Goal: Task Accomplishment & Management: Use online tool/utility

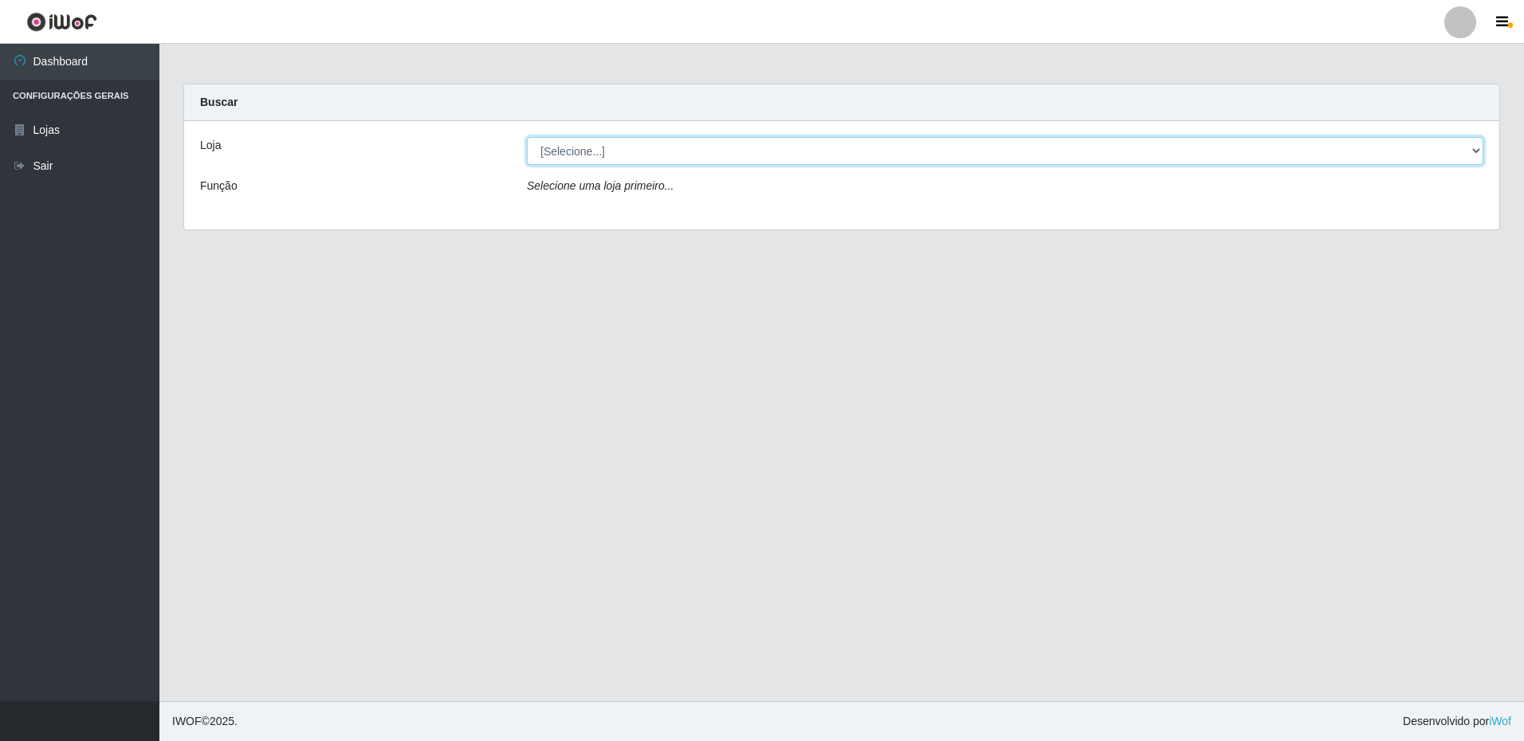
click at [658, 157] on select "[Selecione...] Extrabom - Loja 16 [GEOGRAPHIC_DATA]" at bounding box center [1005, 151] width 957 height 28
select select "450"
click at [527, 137] on select "[Selecione...] Extrabom - Loja 16 [GEOGRAPHIC_DATA]" at bounding box center [1005, 151] width 957 height 28
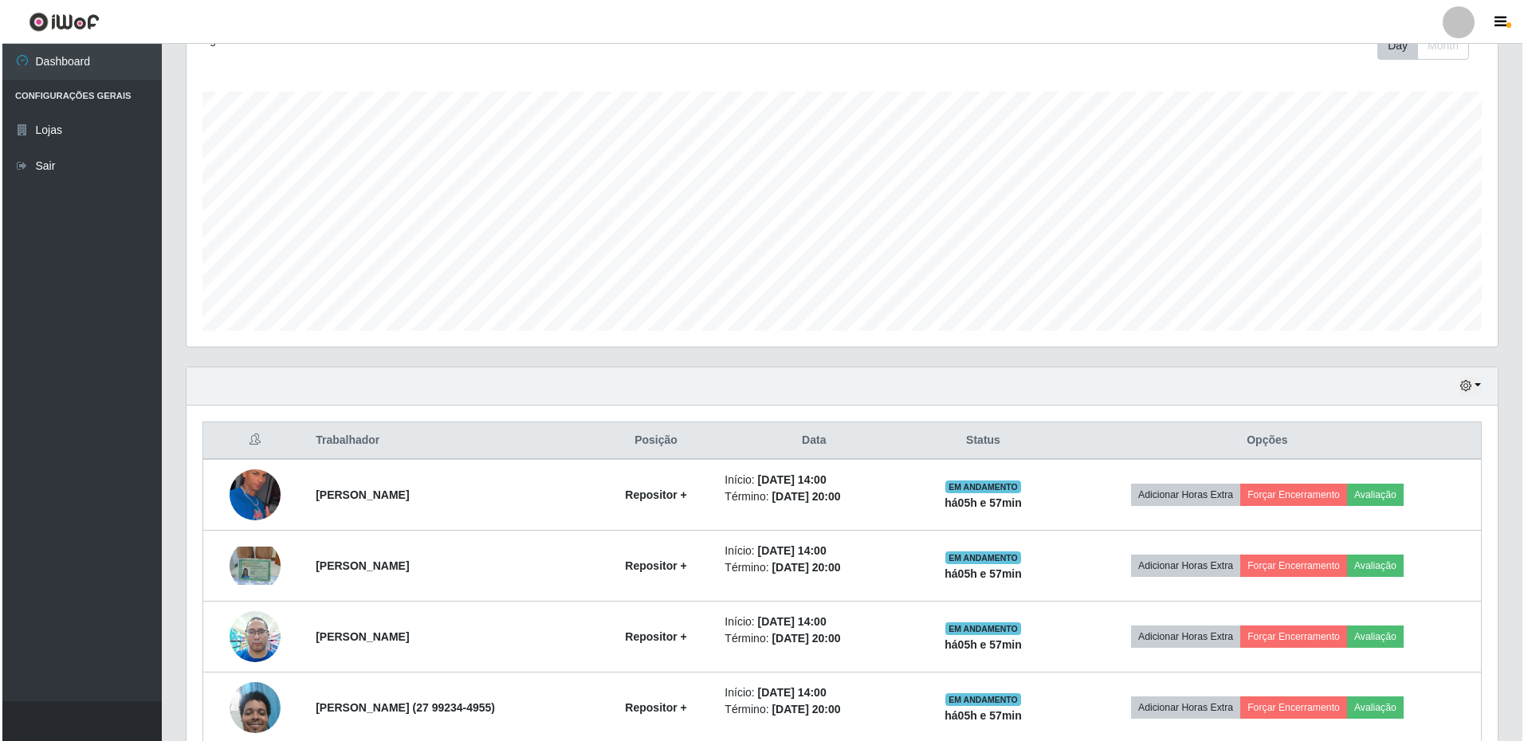
scroll to position [317, 0]
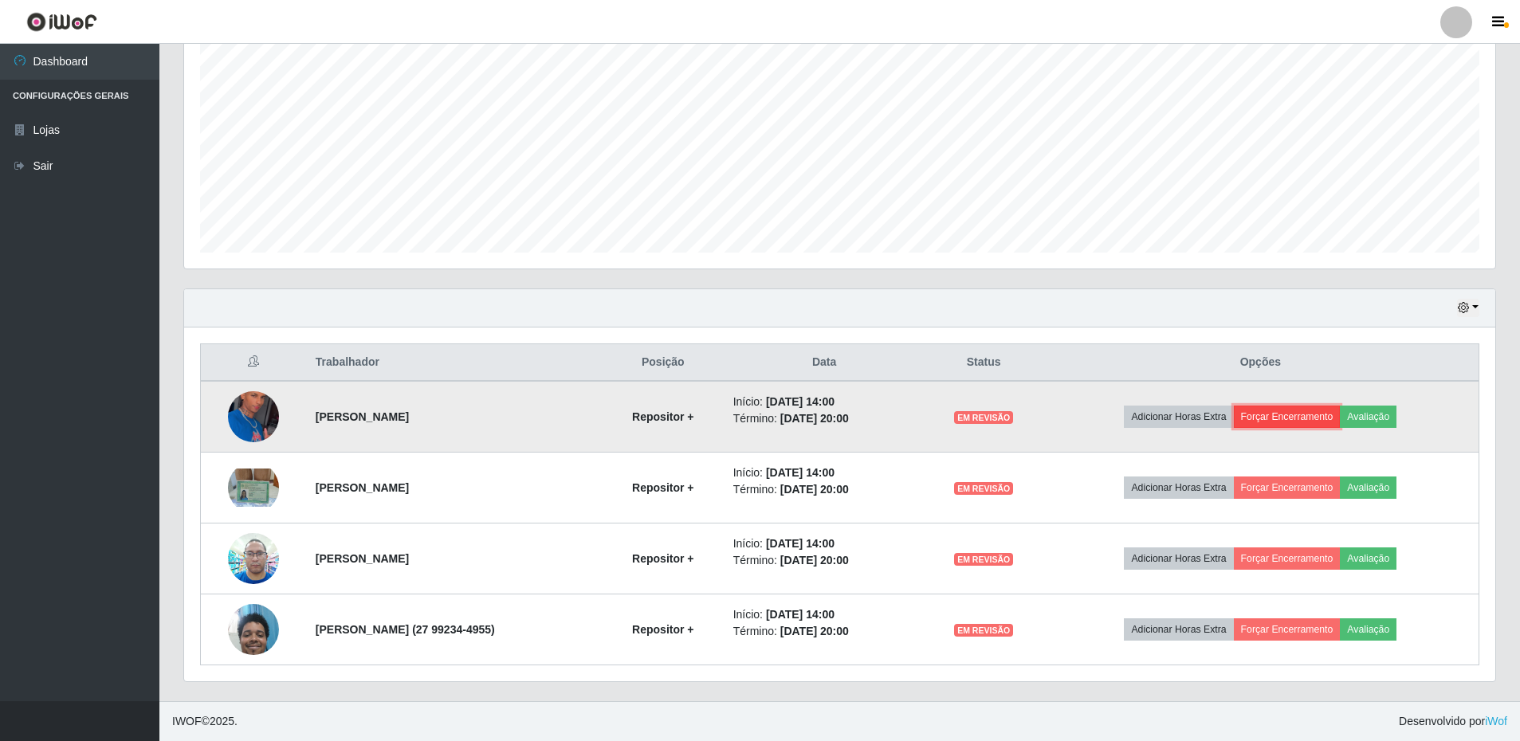
click at [1304, 421] on button "Forçar Encerramento" at bounding box center [1287, 417] width 107 height 22
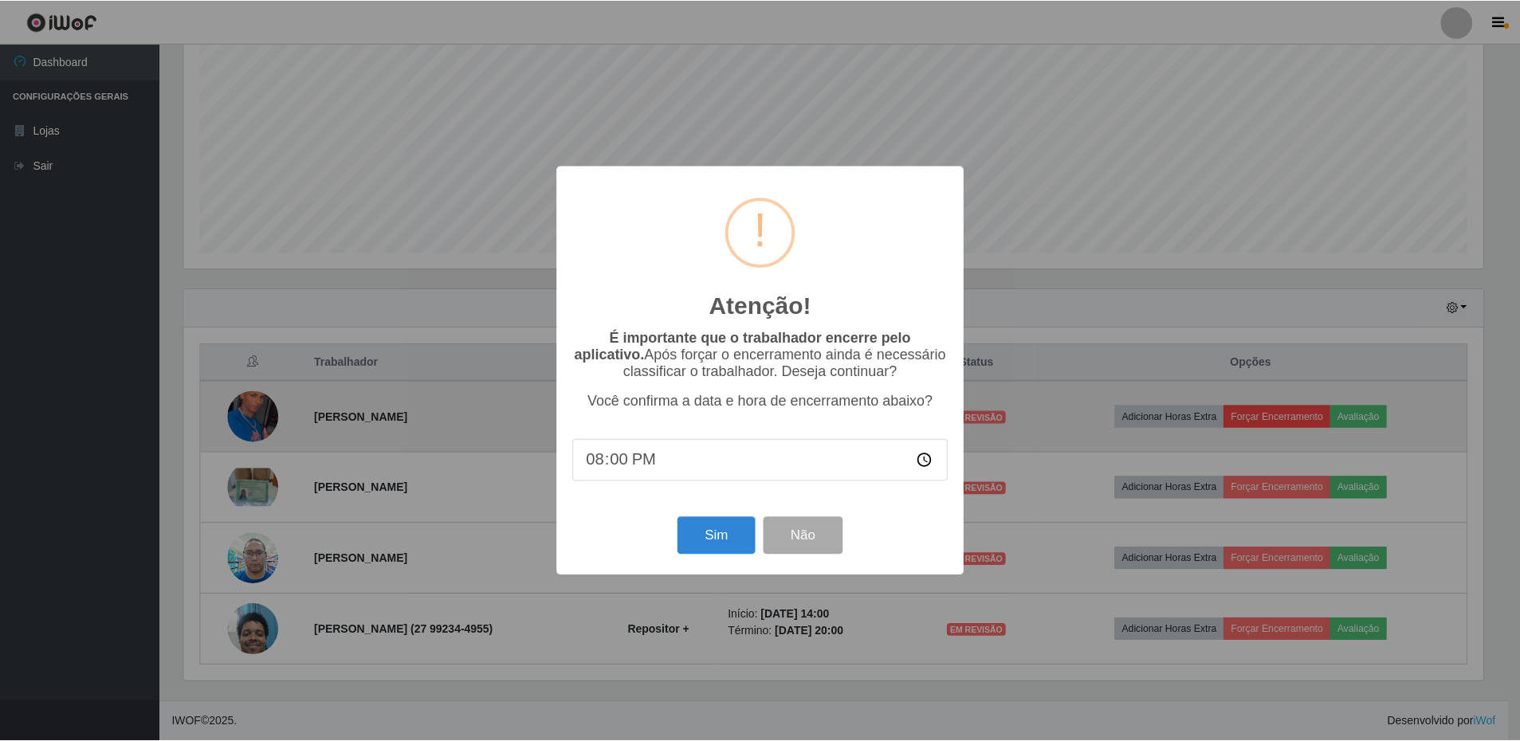
scroll to position [331, 1303]
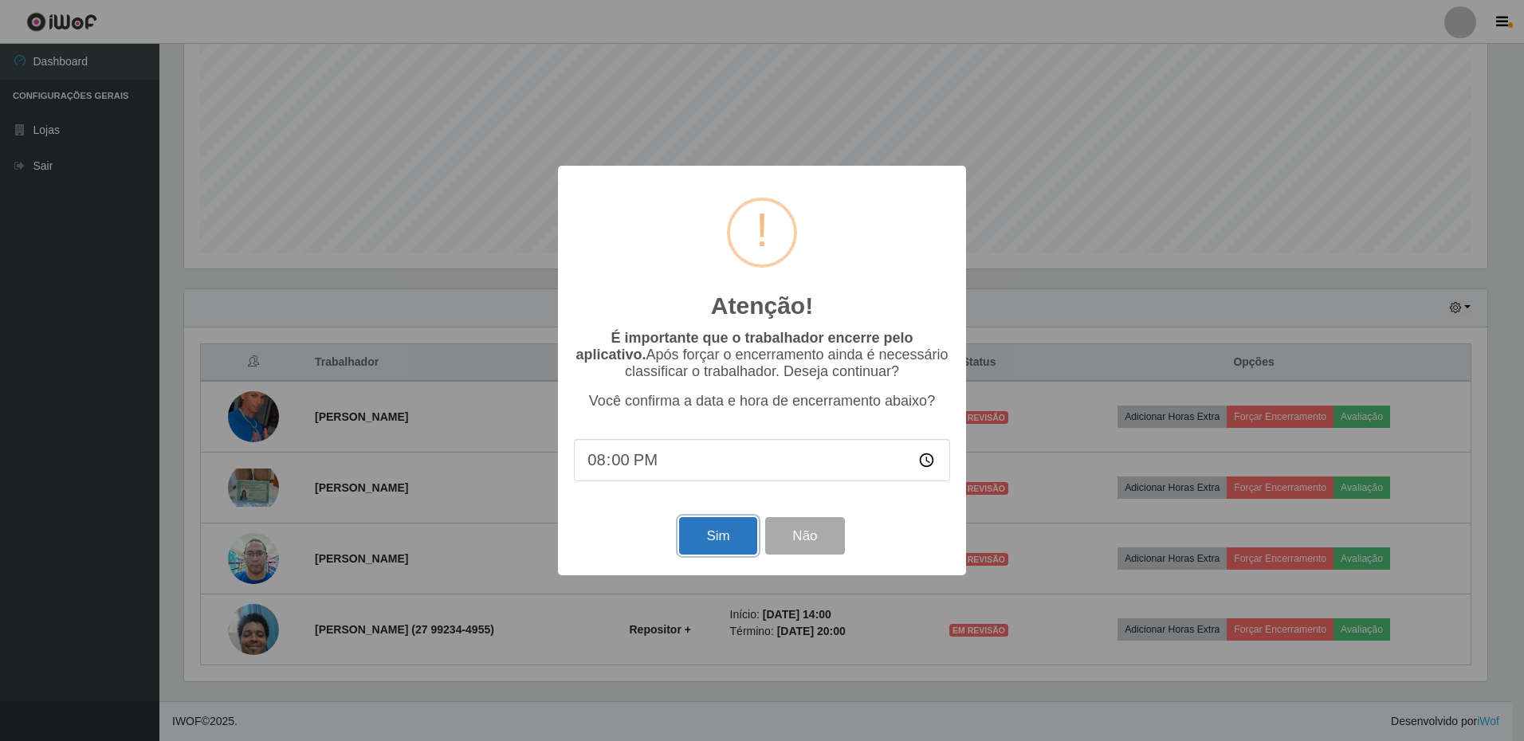
click at [726, 553] on button "Sim" at bounding box center [717, 535] width 77 height 37
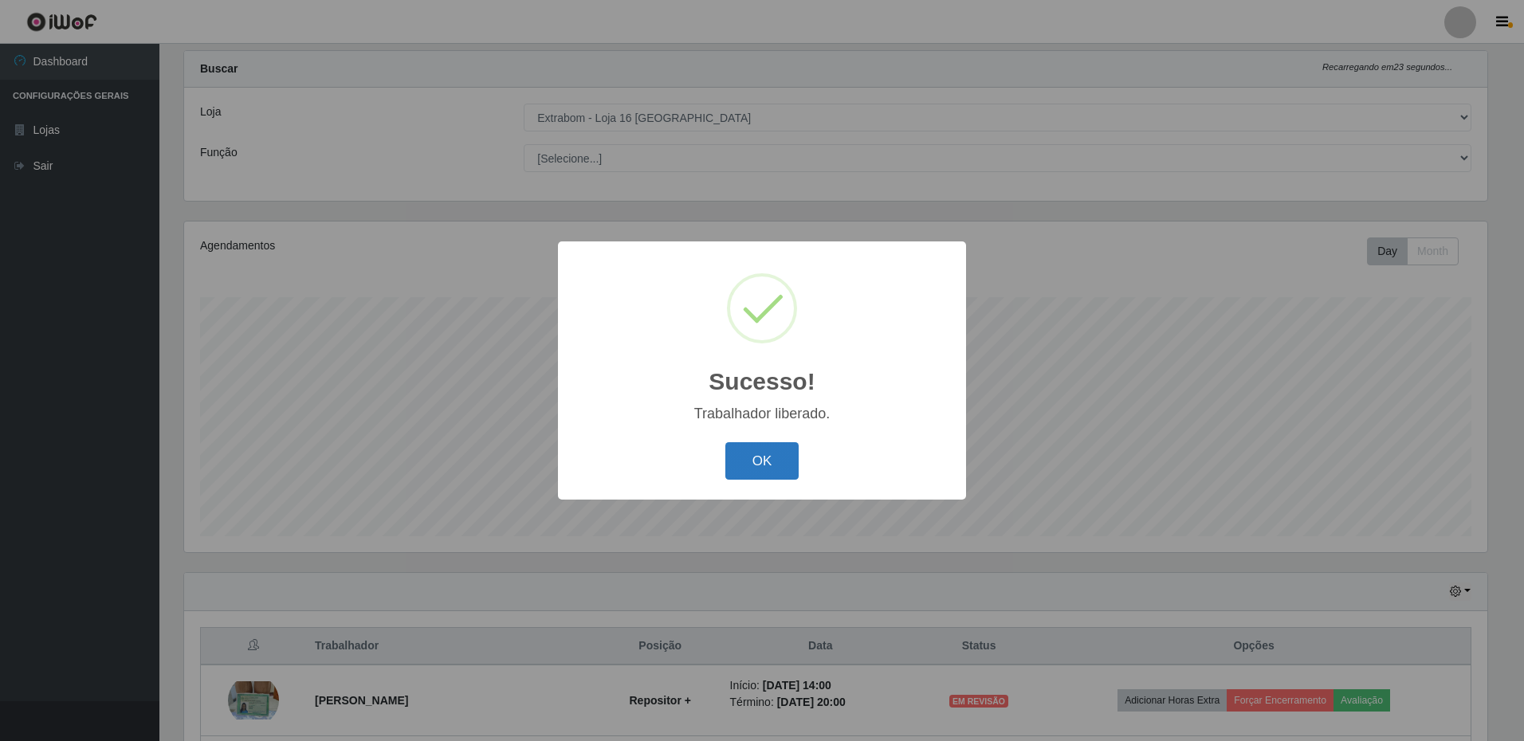
click at [760, 459] on button "OK" at bounding box center [762, 460] width 74 height 37
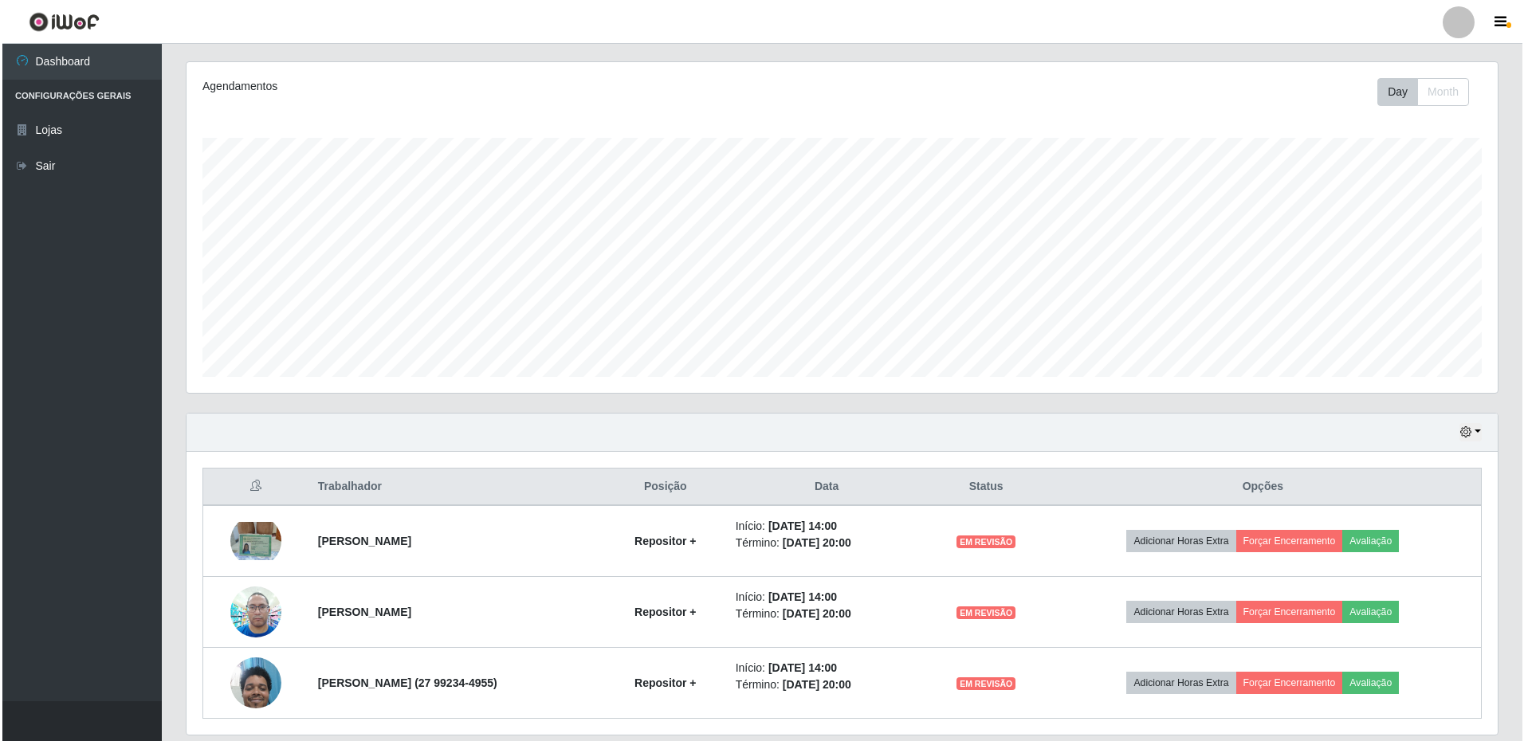
scroll to position [246, 0]
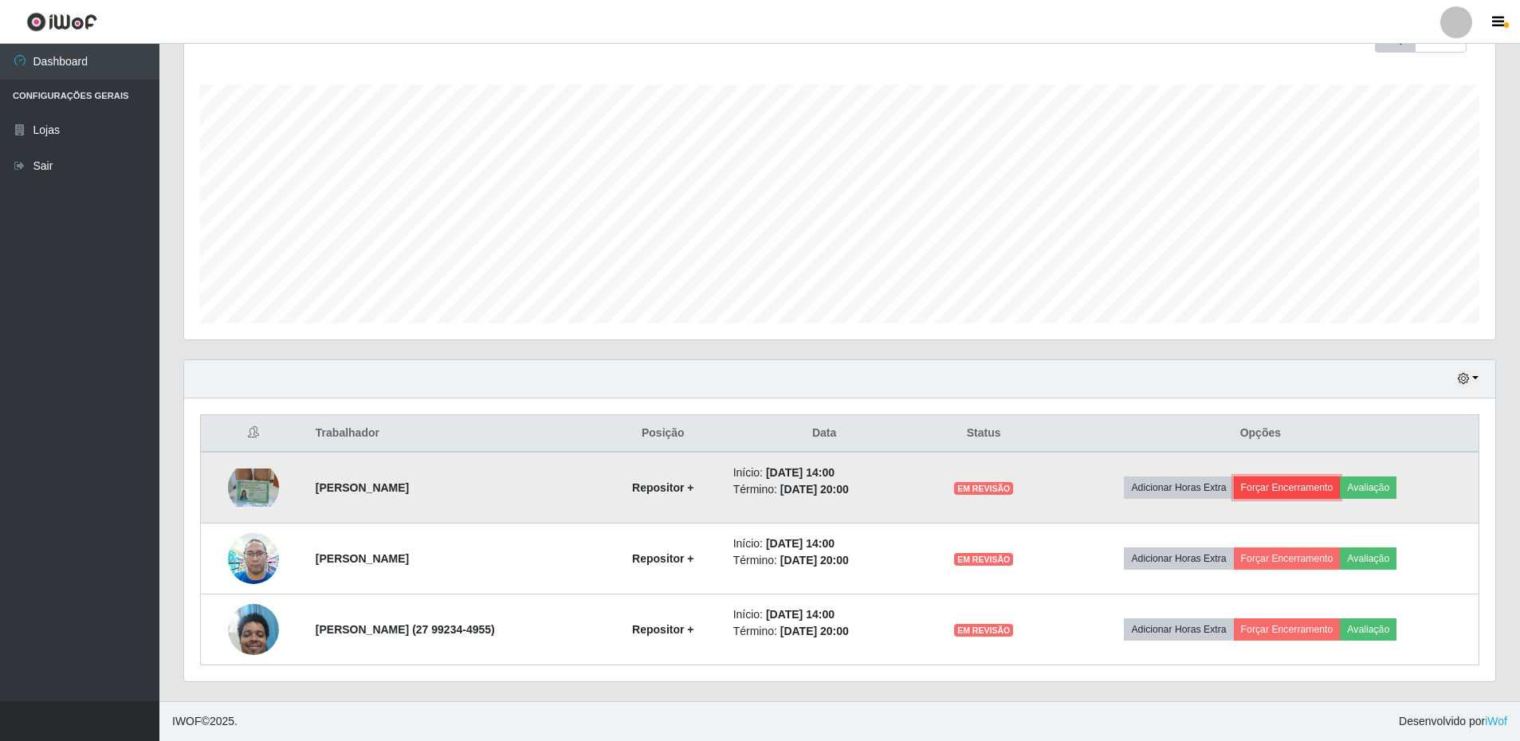
click at [1312, 490] on button "Forçar Encerramento" at bounding box center [1287, 488] width 107 height 22
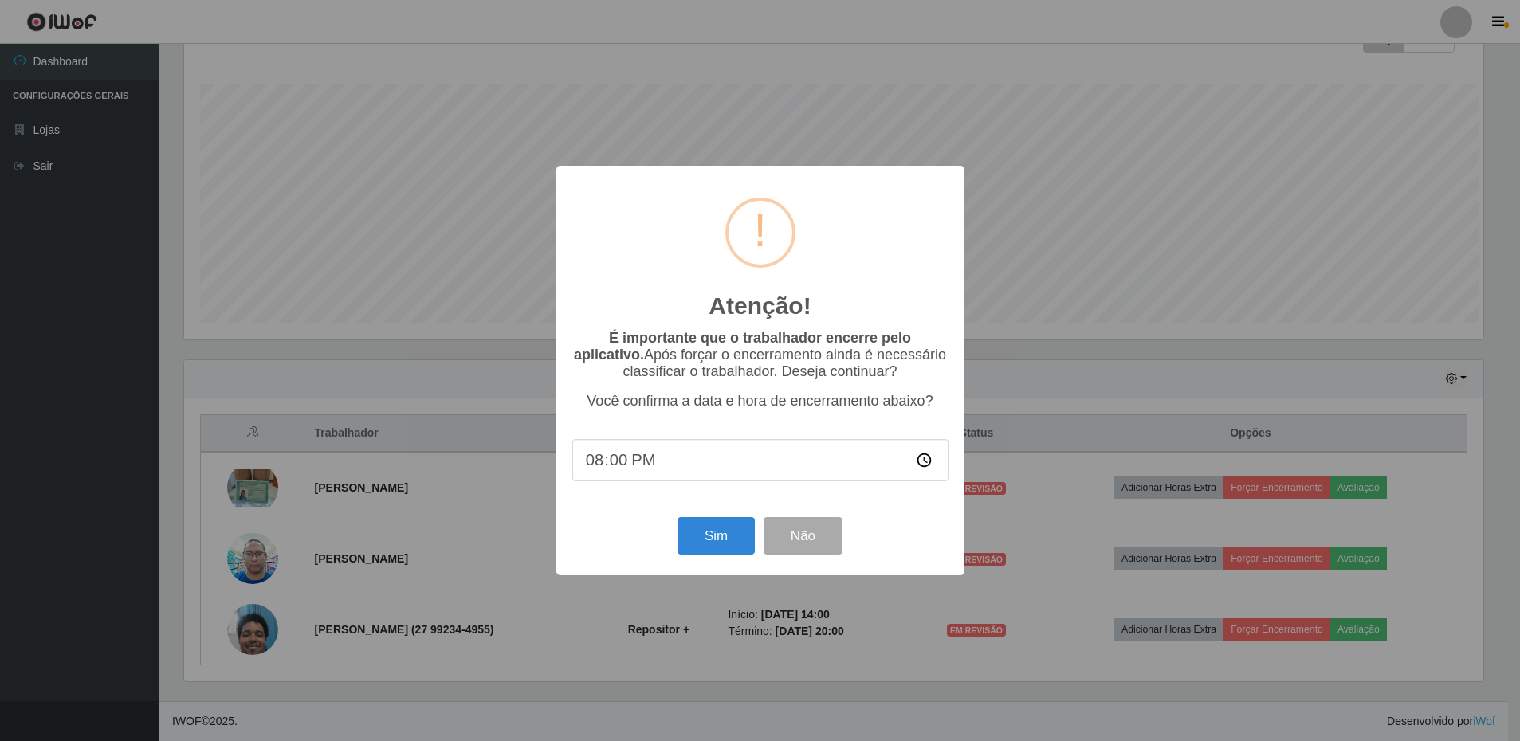
scroll to position [331, 1303]
click at [708, 552] on button "Sim" at bounding box center [717, 535] width 77 height 37
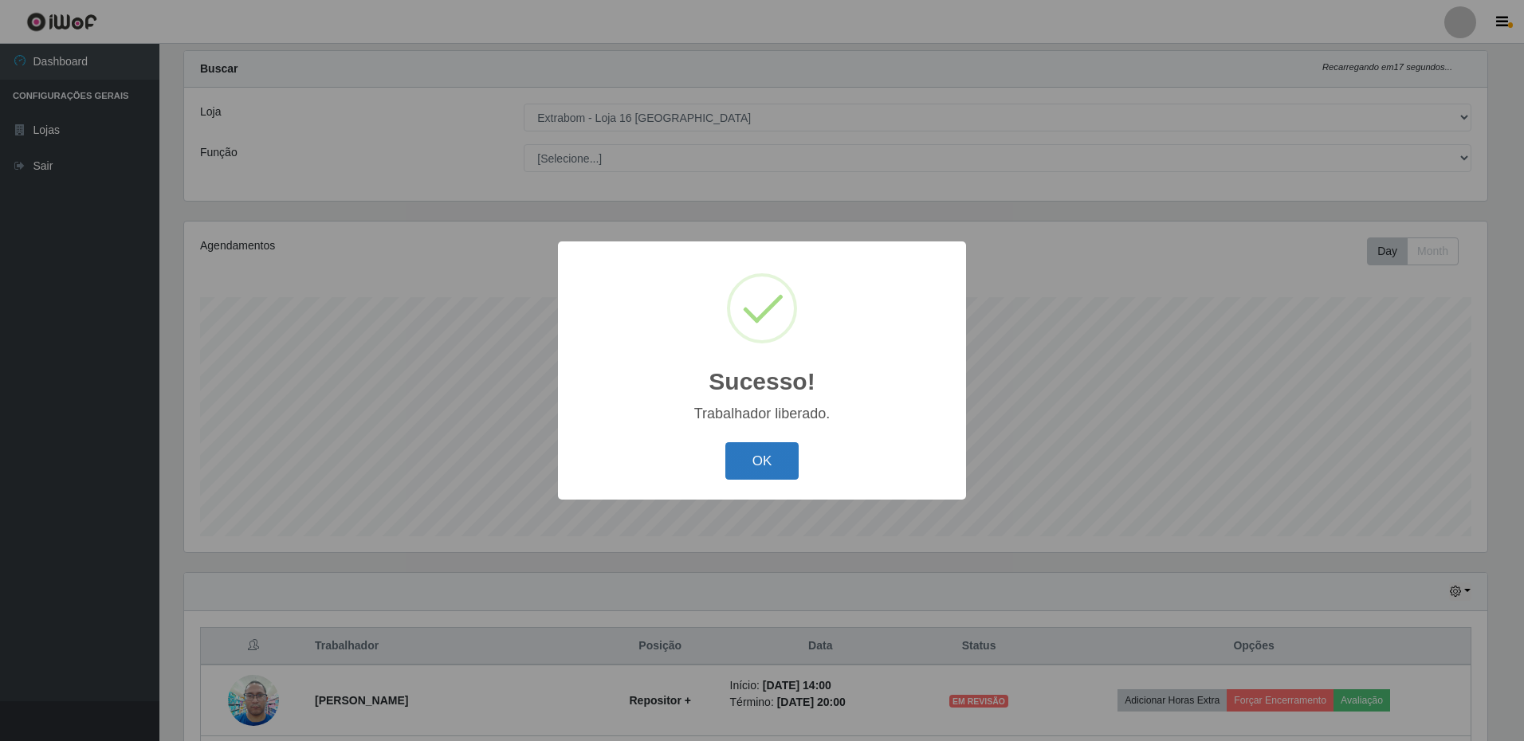
click at [771, 479] on button "OK" at bounding box center [762, 460] width 74 height 37
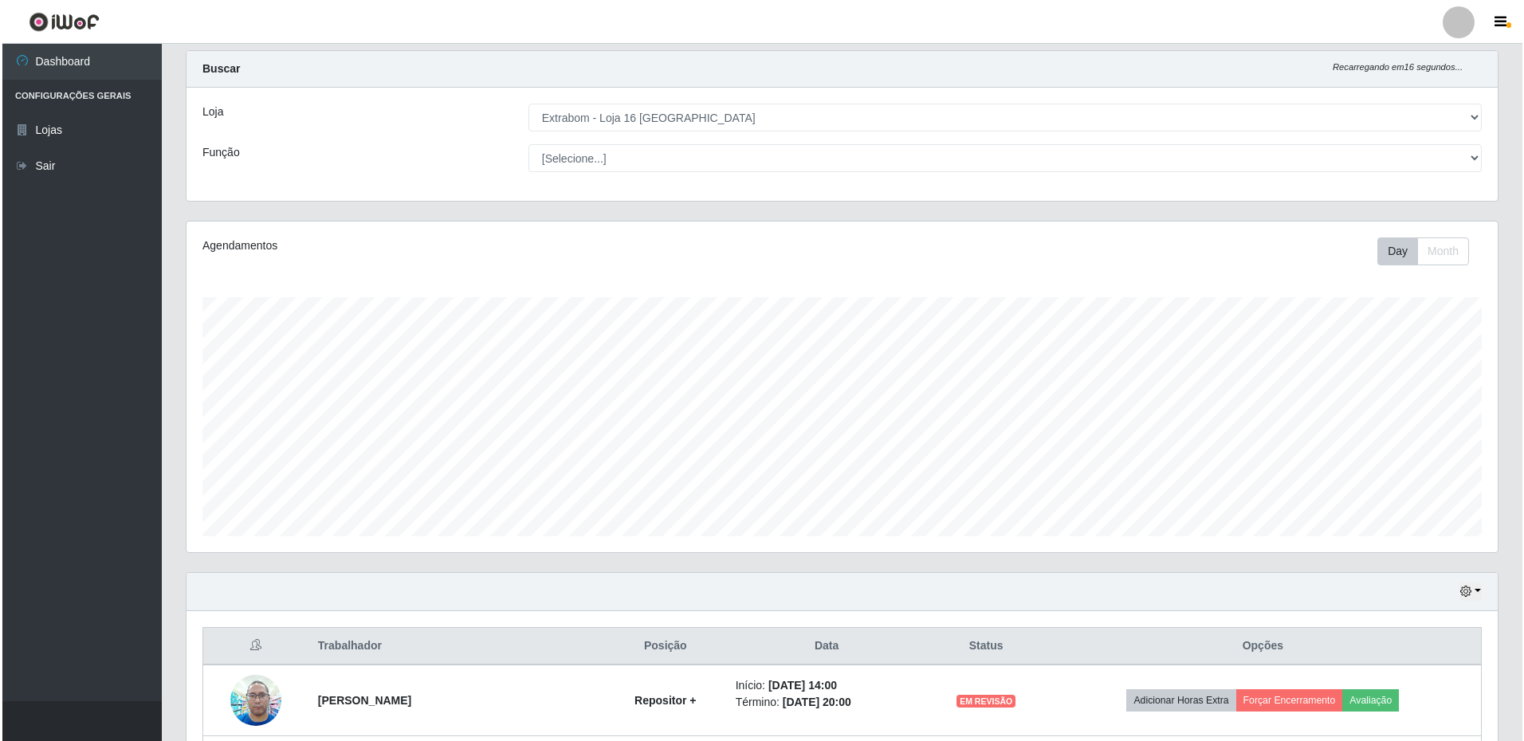
scroll to position [175, 0]
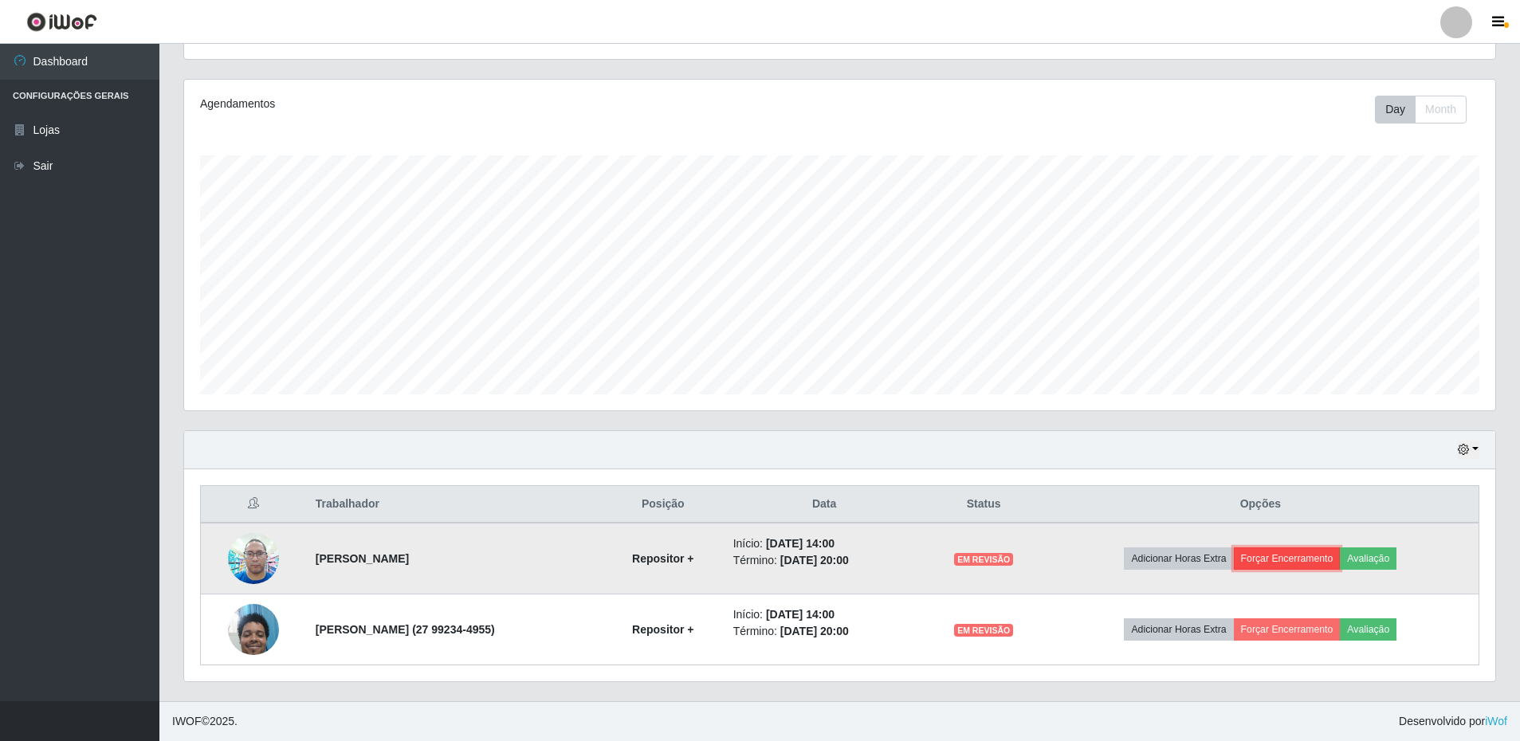
click at [1290, 559] on button "Forçar Encerramento" at bounding box center [1287, 559] width 107 height 22
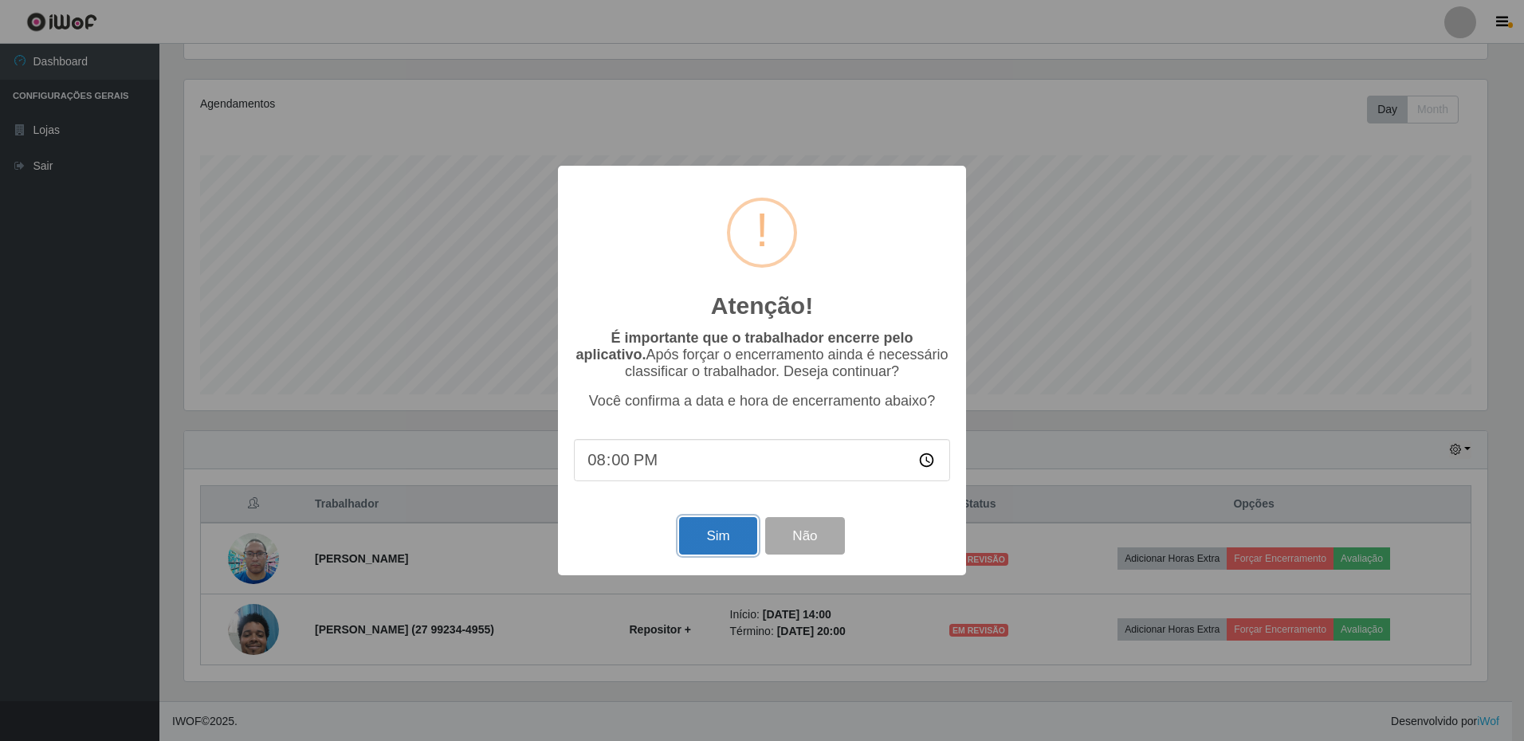
click at [690, 540] on button "Sim" at bounding box center [717, 535] width 77 height 37
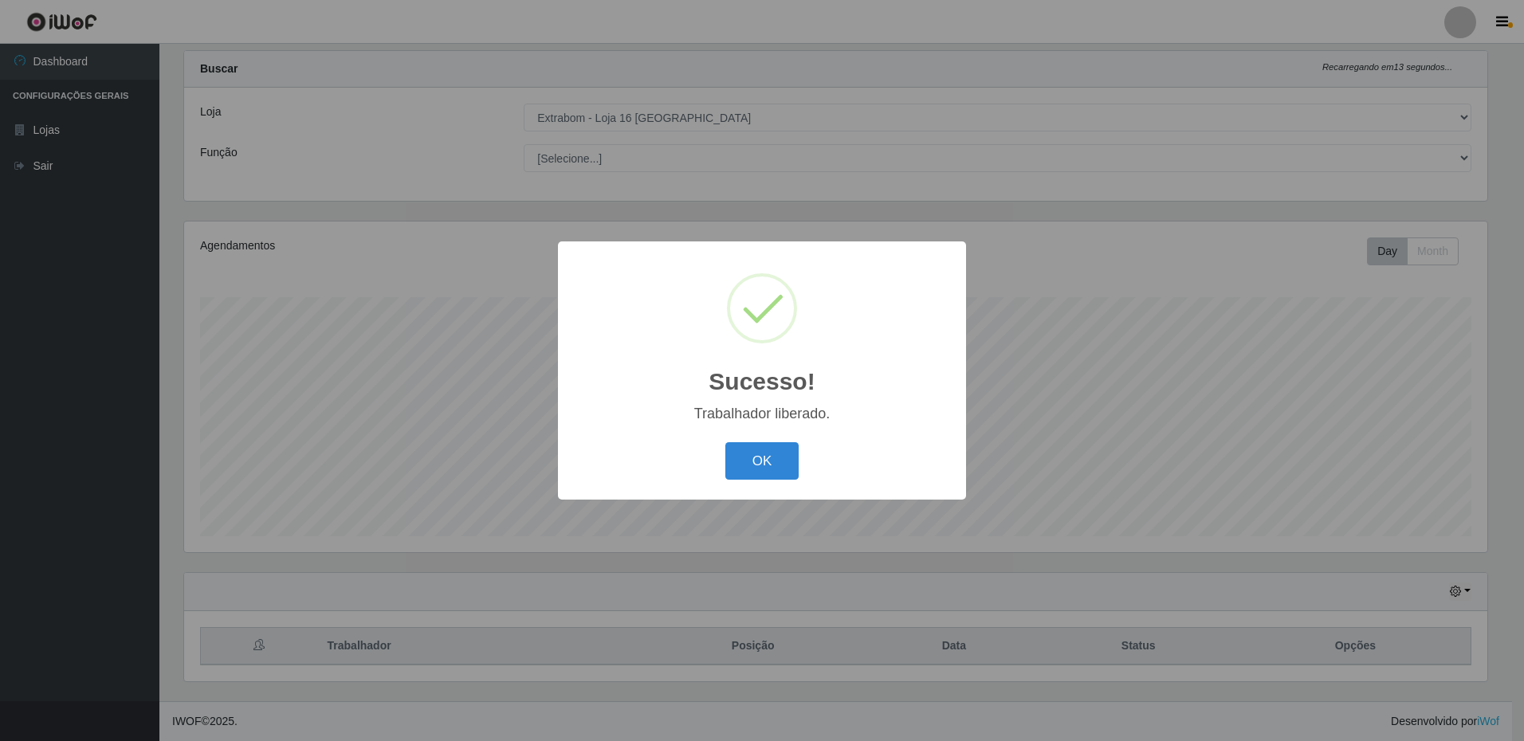
click at [725, 442] on button "OK" at bounding box center [762, 460] width 74 height 37
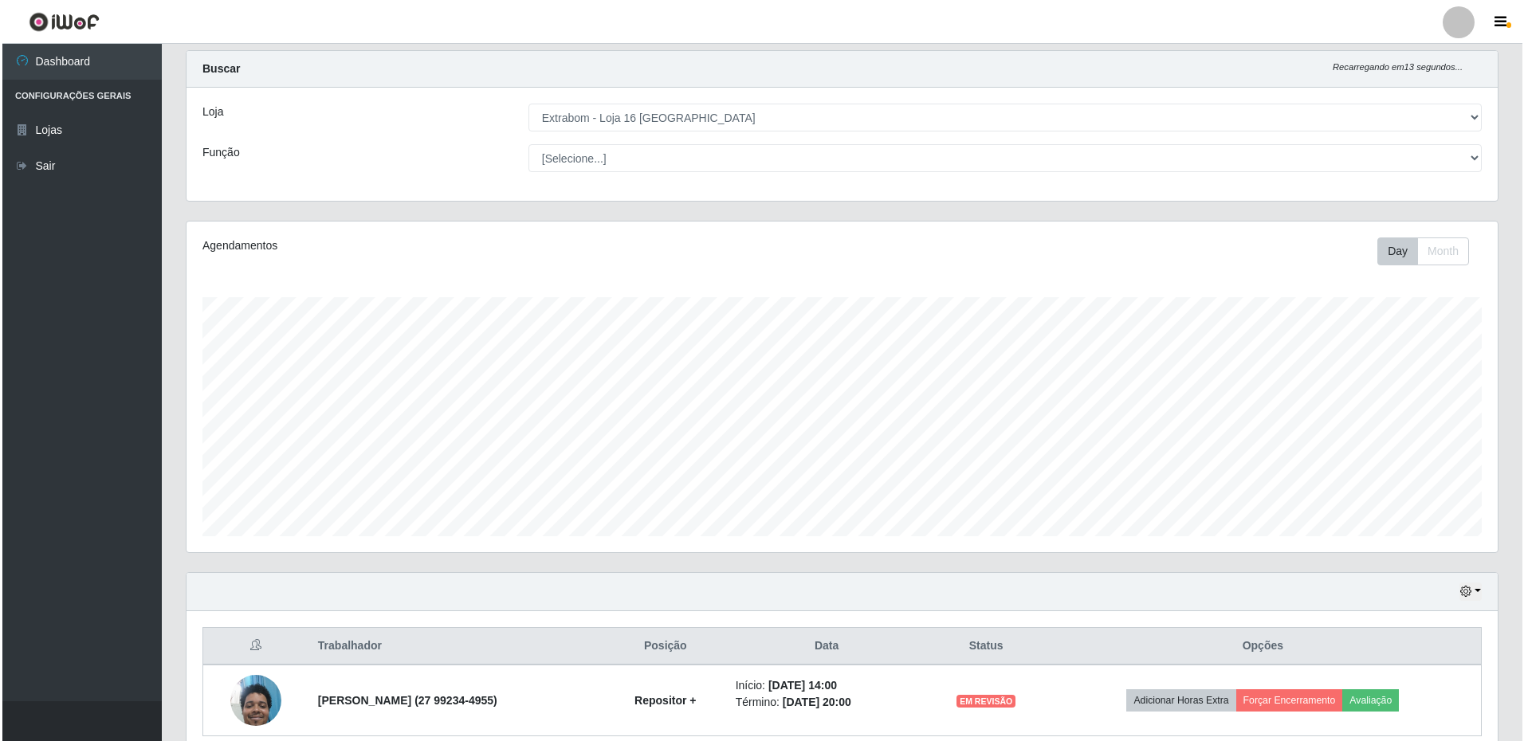
scroll to position [104, 0]
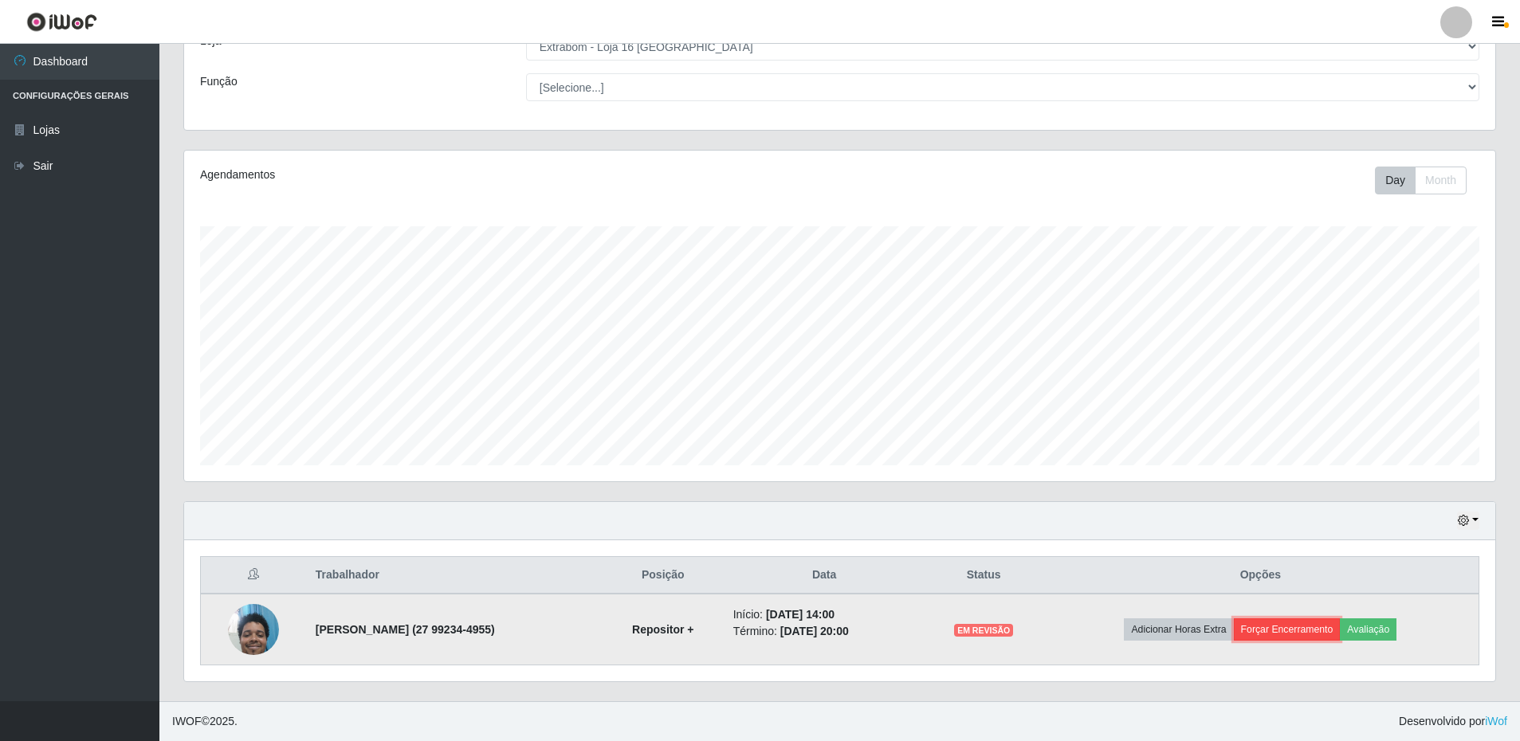
click at [1283, 621] on button "Forçar Encerramento" at bounding box center [1287, 630] width 107 height 22
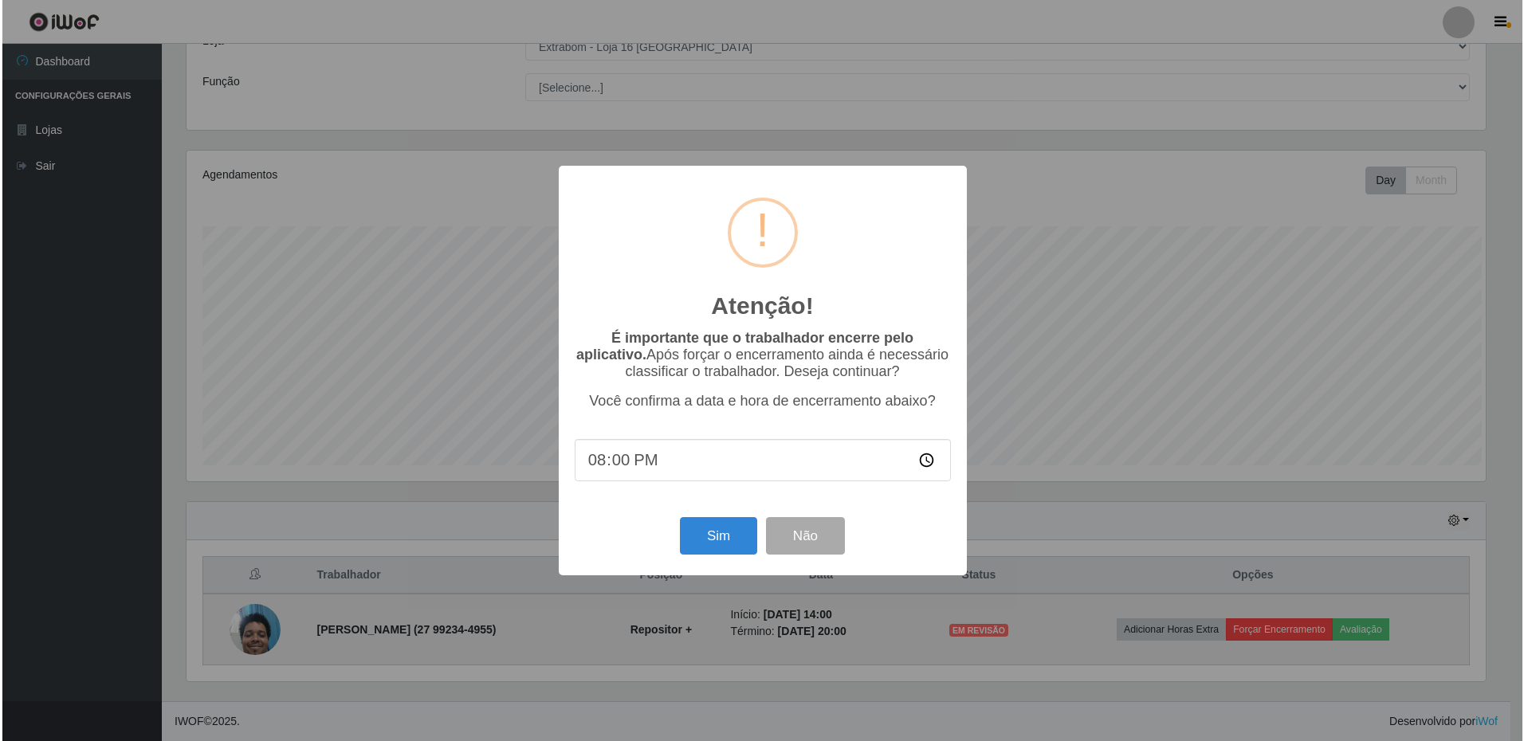
scroll to position [0, 0]
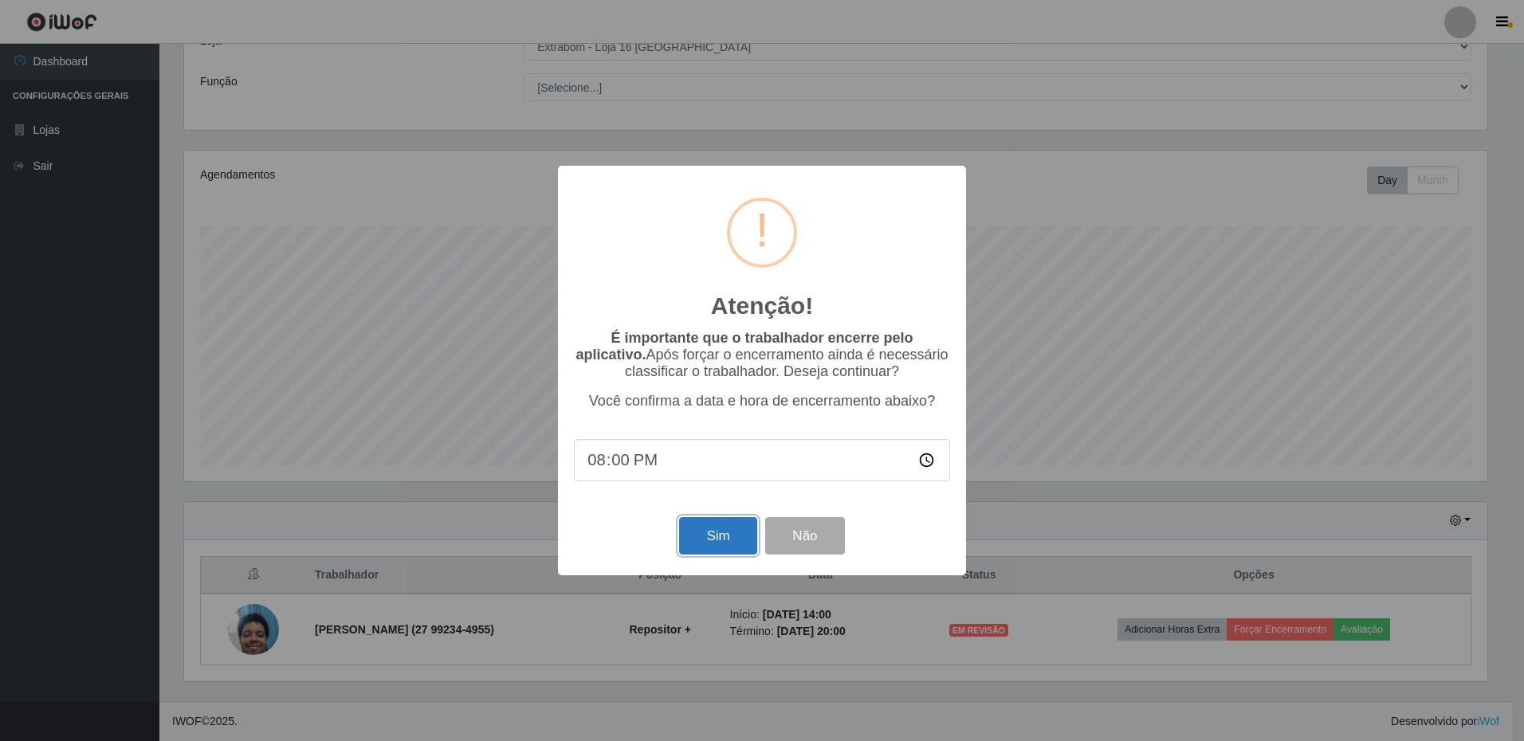
click at [719, 540] on button "Sim" at bounding box center [717, 535] width 77 height 37
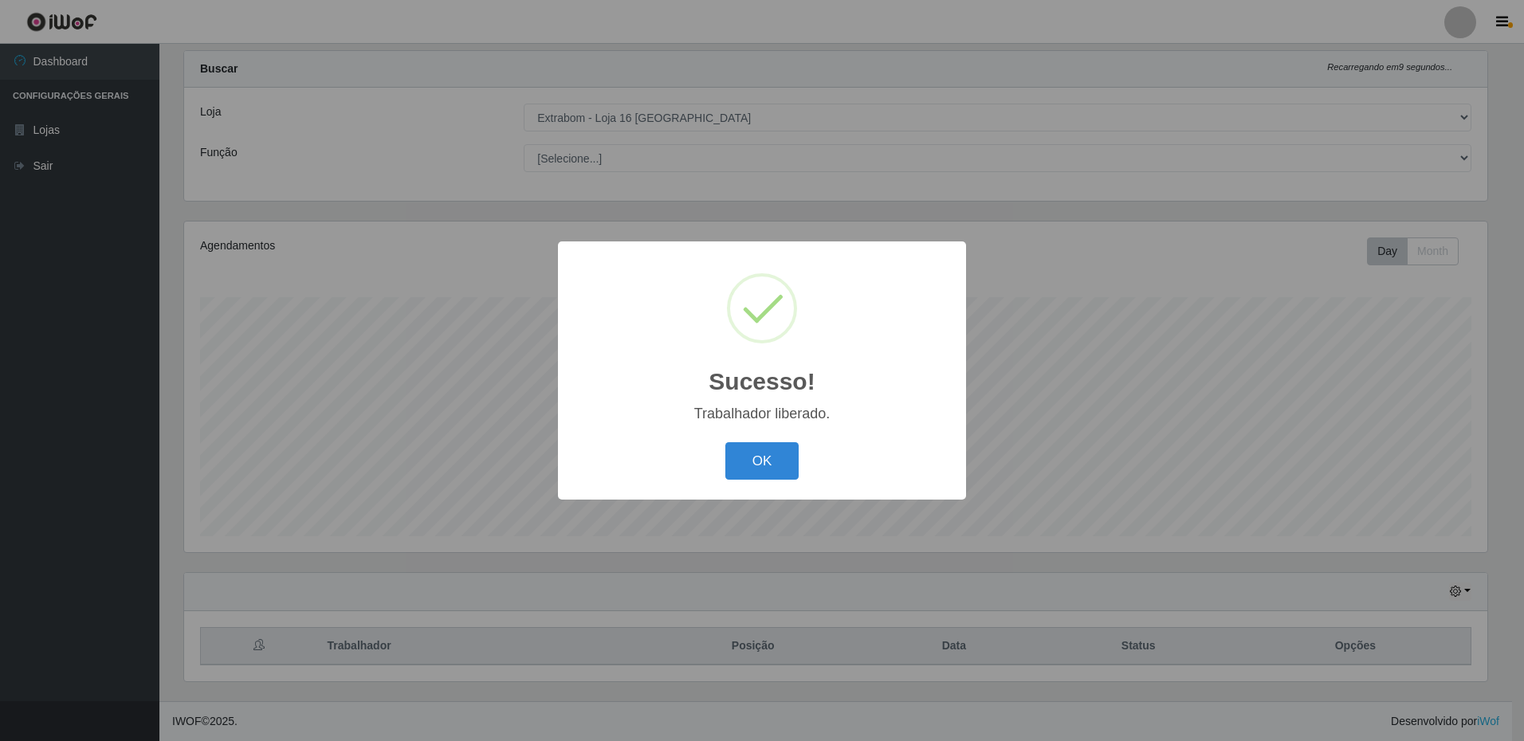
click at [725, 442] on button "OK" at bounding box center [762, 460] width 74 height 37
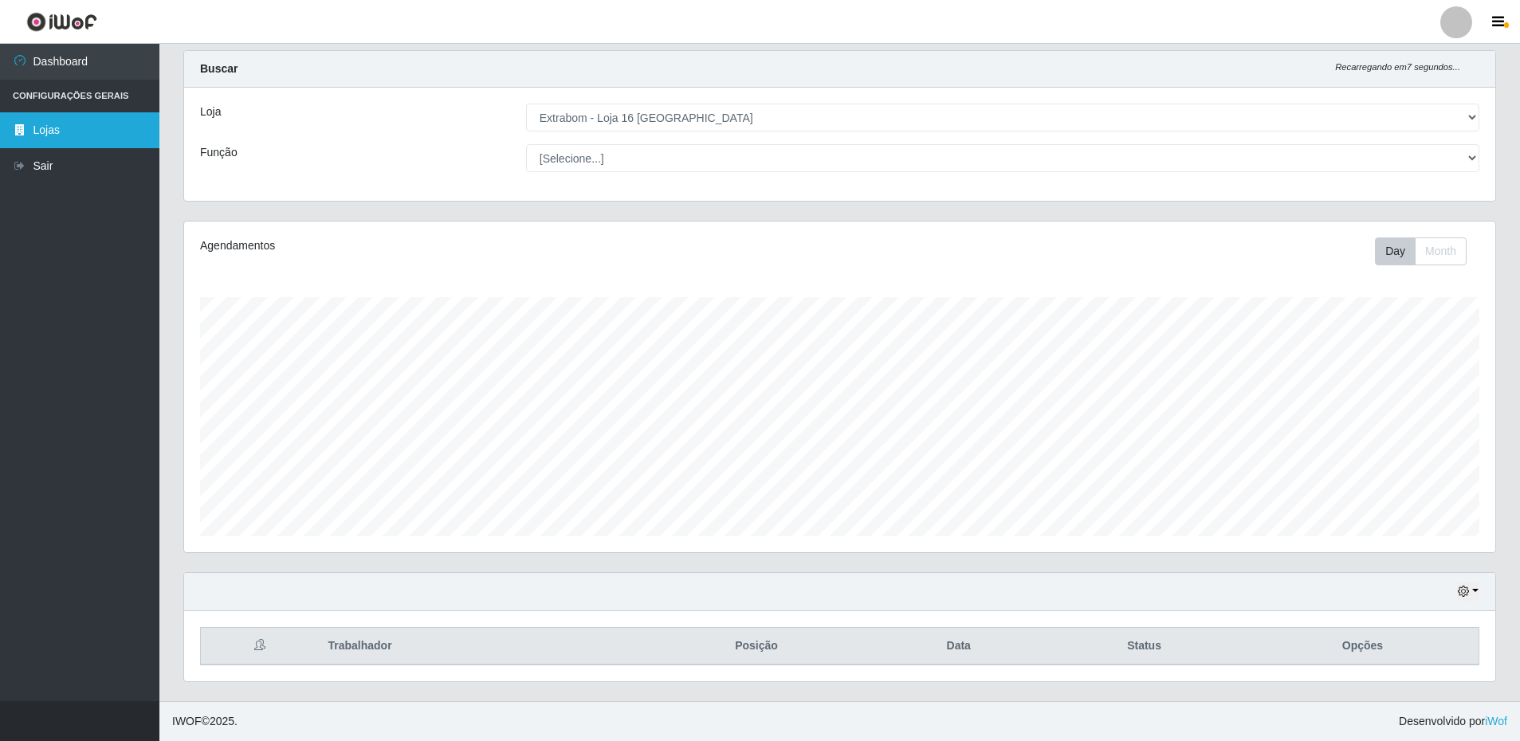
click at [63, 141] on link "Lojas" at bounding box center [79, 130] width 159 height 36
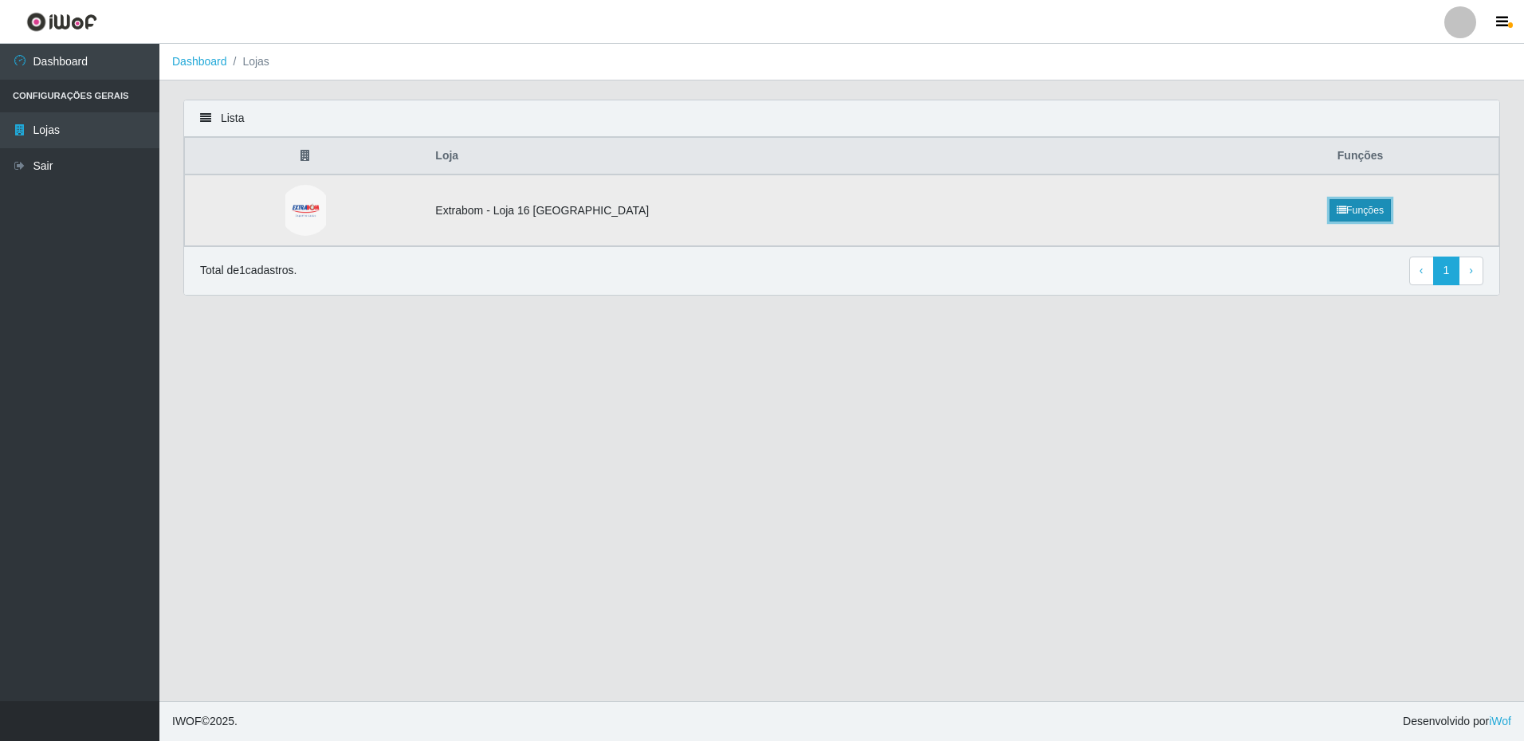
click at [1330, 211] on link "Funções" at bounding box center [1360, 210] width 61 height 22
